Goal: Transaction & Acquisition: Purchase product/service

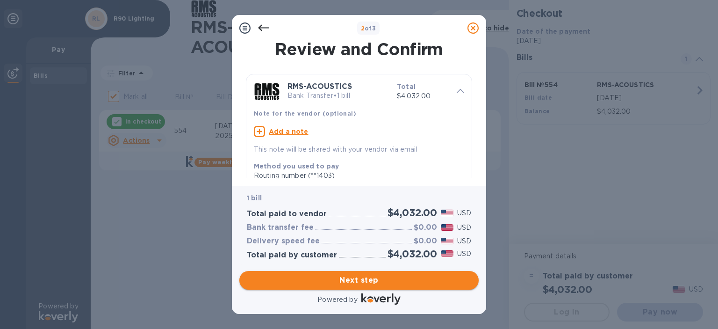
click at [363, 282] on span "Next step" at bounding box center [359, 279] width 224 height 11
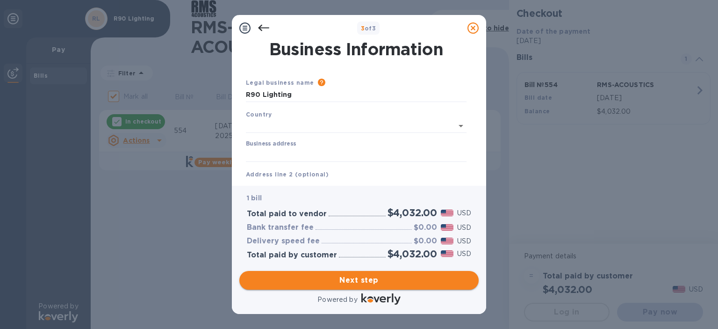
type input "[GEOGRAPHIC_DATA]"
click at [288, 148] on input "Business address" at bounding box center [356, 153] width 221 height 14
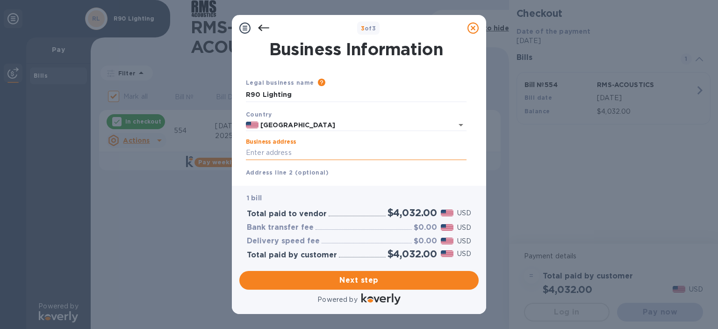
type input "[STREET_ADDRESS]"
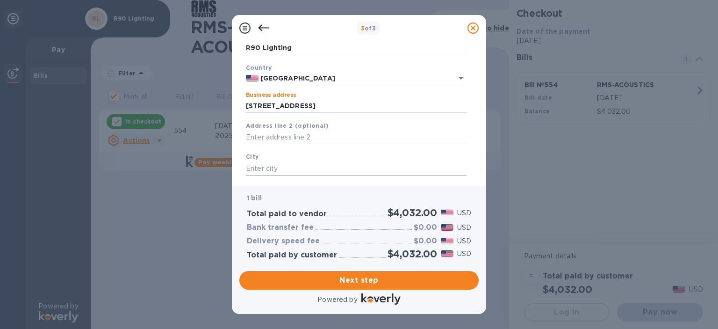
scroll to position [93, 0]
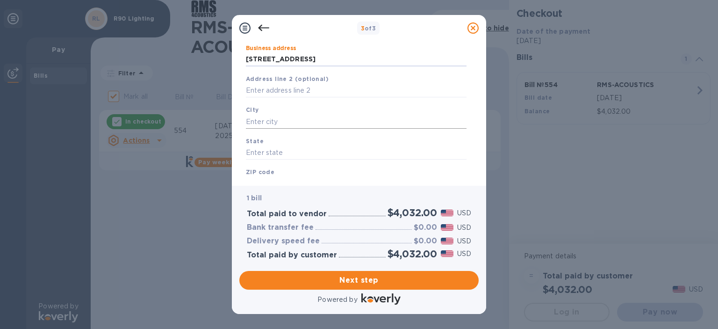
click at [279, 126] on input "text" at bounding box center [356, 122] width 221 height 14
click at [277, 122] on input "text" at bounding box center [356, 122] width 221 height 14
type input "[GEOGRAPHIC_DATA]"
type input "WA"
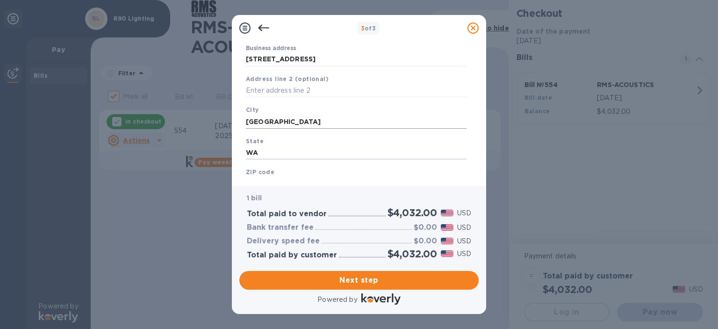
scroll to position [107, 0]
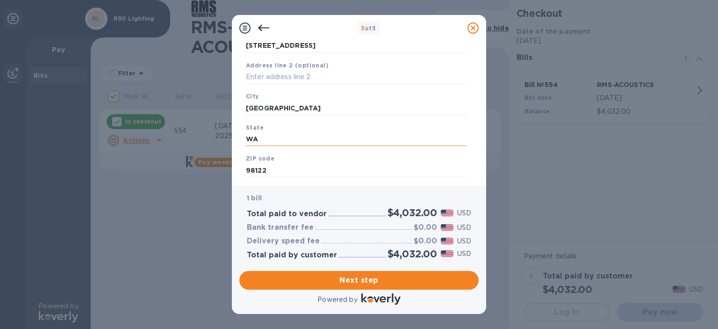
click at [323, 136] on input "WA" at bounding box center [356, 139] width 221 height 14
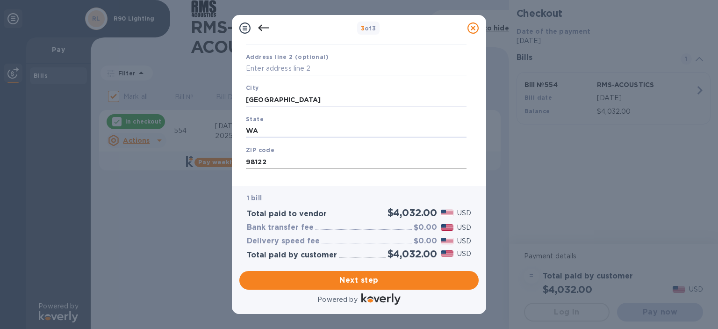
scroll to position [129, 0]
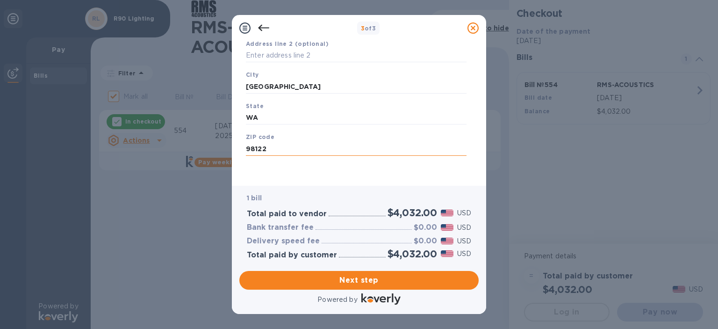
drag, startPoint x: 259, startPoint y: 150, endPoint x: 265, endPoint y: 151, distance: 5.8
click at [265, 151] on input "98122" at bounding box center [356, 149] width 221 height 14
click at [269, 148] on input "98122" at bounding box center [356, 149] width 221 height 14
type input "98108"
click at [353, 276] on span "Next step" at bounding box center [359, 279] width 224 height 11
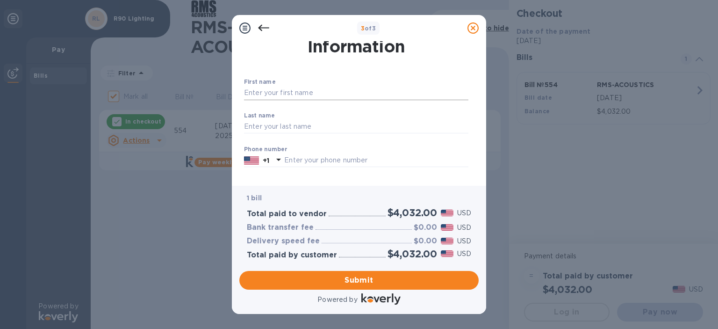
scroll to position [0, 0]
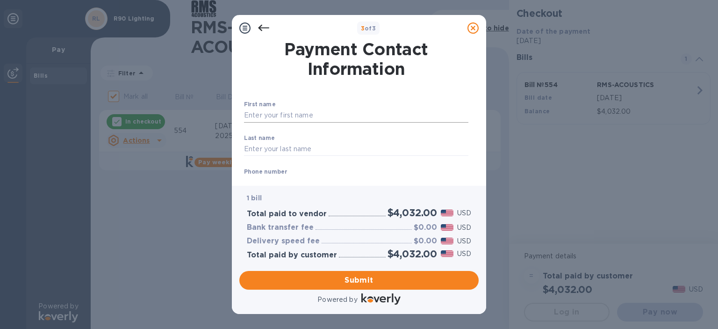
click at [295, 115] on input "text" at bounding box center [356, 115] width 224 height 14
type input "[PERSON_NAME]"
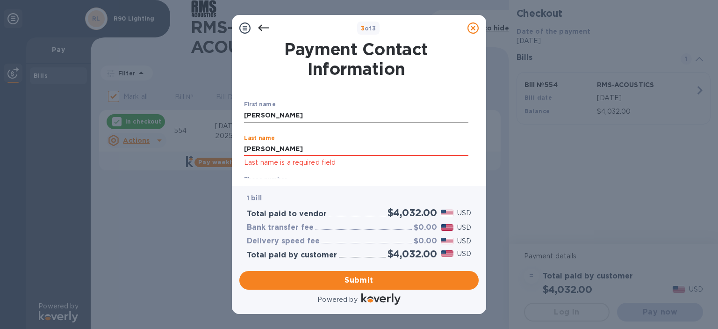
type input "[PERSON_NAME]"
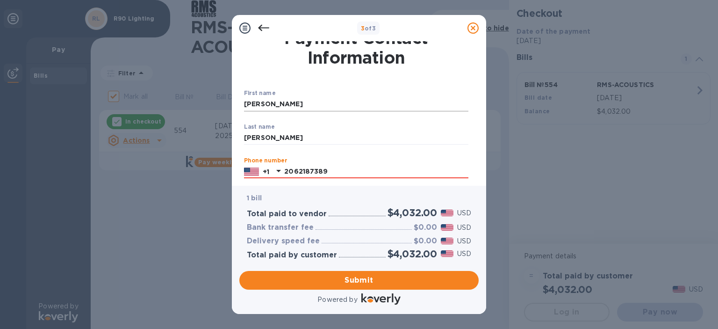
type input "2062187389"
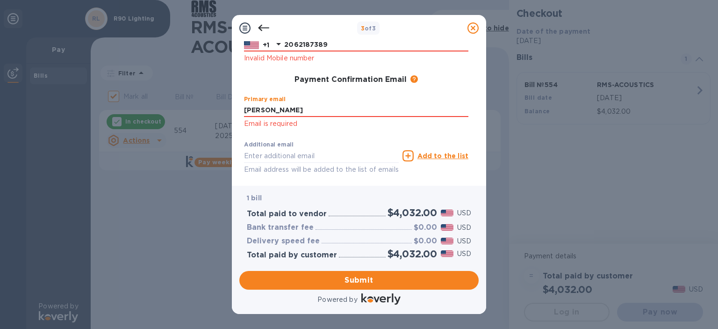
type input "[PERSON_NAME][EMAIL_ADDRESS][DOMAIN_NAME]"
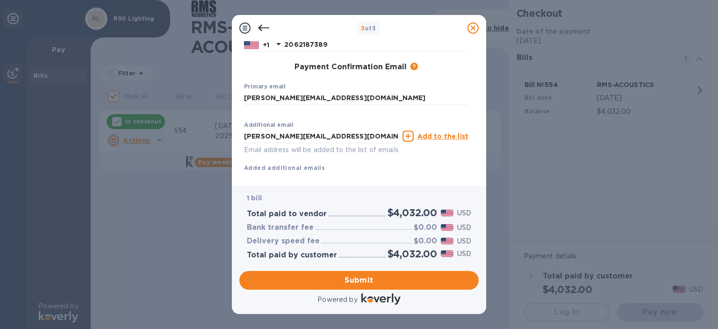
click at [356, 129] on div "First name [PERSON_NAME] ​ Last name [PERSON_NAME] ​ Phone number [PHONE_NUMBER…" at bounding box center [356, 67] width 232 height 217
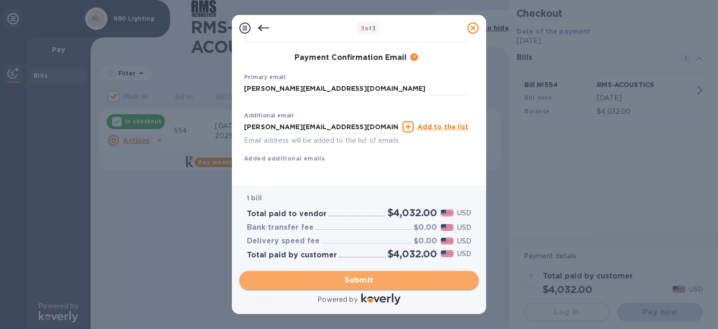
click at [362, 276] on span "Submit" at bounding box center [359, 279] width 224 height 11
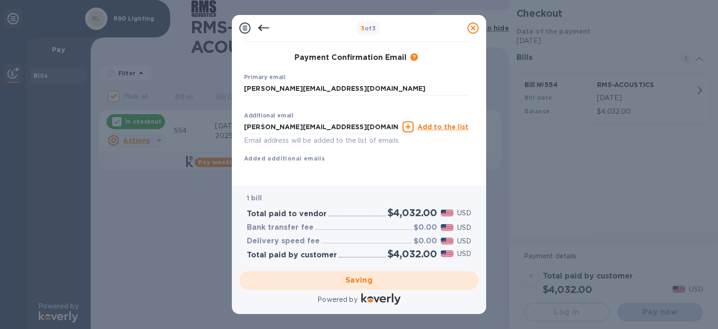
checkbox input "false"
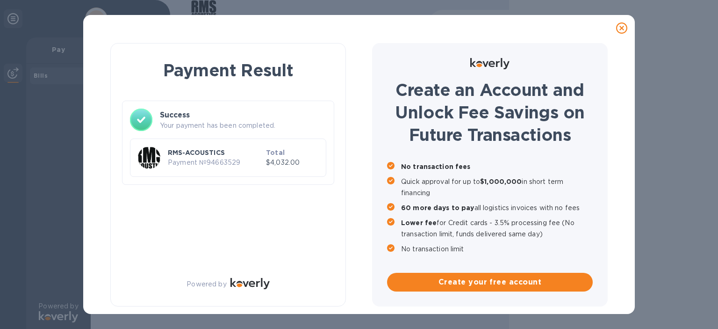
scroll to position [0, 0]
